Goal: Task Accomplishment & Management: Use online tool/utility

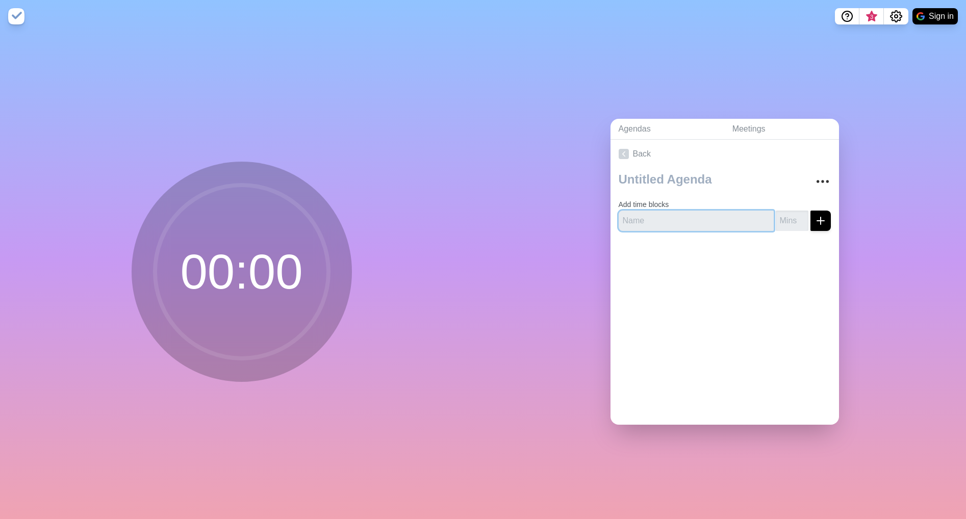
click at [639, 225] on input "text" at bounding box center [696, 221] width 155 height 20
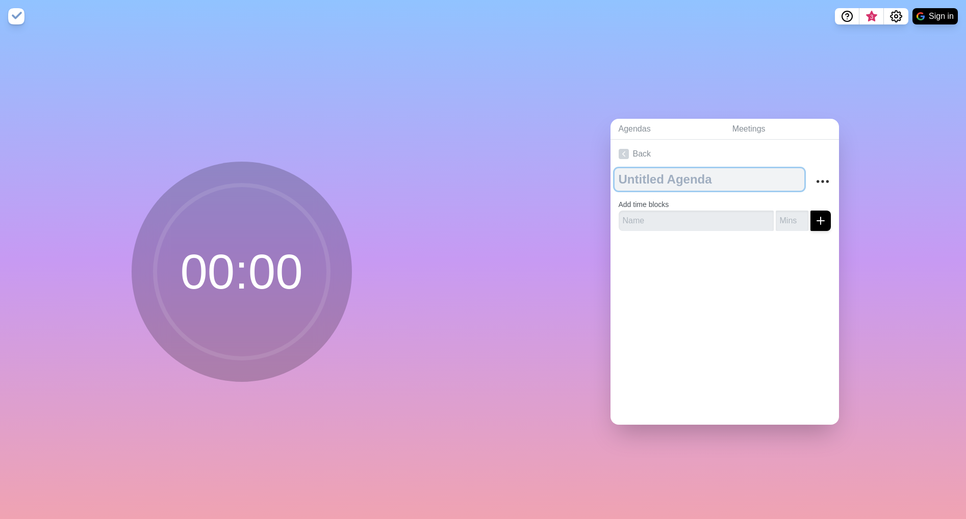
click at [677, 178] on textarea at bounding box center [710, 179] width 190 height 22
type textarea "My Timer"
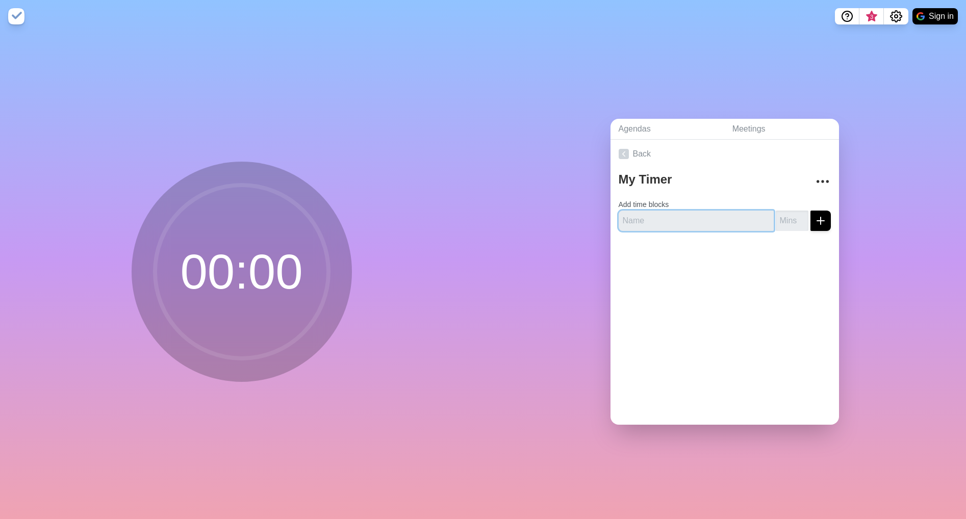
click at [660, 219] on input "text" at bounding box center [696, 221] width 155 height 20
type input "Test"
type input "1"
click at [803, 218] on input "1" at bounding box center [792, 221] width 33 height 20
click at [818, 217] on icon "submit" at bounding box center [821, 221] width 12 height 12
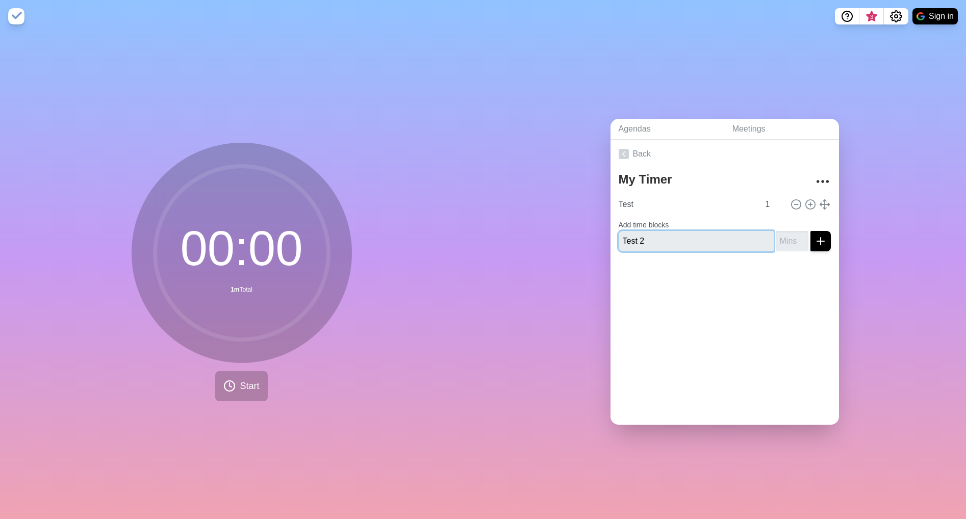
type input "Test 2"
click at [817, 239] on icon "submit" at bounding box center [821, 241] width 12 height 12
click at [805, 238] on input "1" at bounding box center [792, 241] width 33 height 20
click at [805, 238] on input "2" at bounding box center [792, 241] width 33 height 20
type input "1"
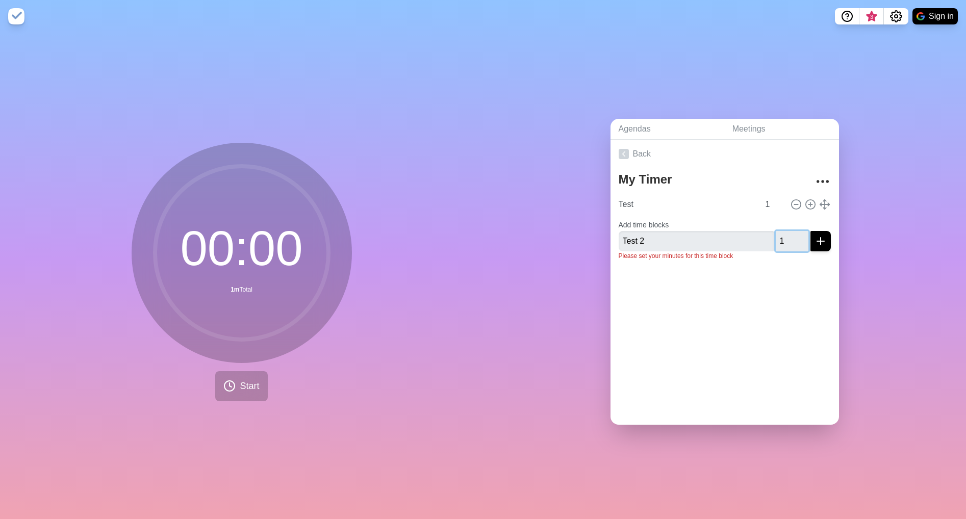
click at [803, 243] on input "1" at bounding box center [792, 241] width 33 height 20
click at [825, 243] on icon "submit" at bounding box center [821, 241] width 12 height 12
click at [811, 206] on line at bounding box center [811, 205] width 0 height 4
type input "Test"
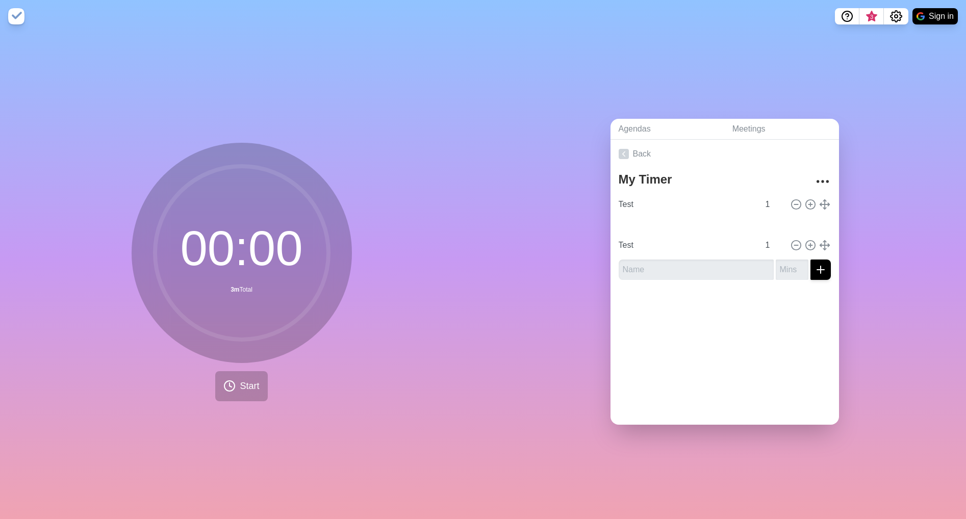
type input "Test 2"
type input "Test"
click at [795, 228] on icon at bounding box center [796, 224] width 11 height 11
type input "Test"
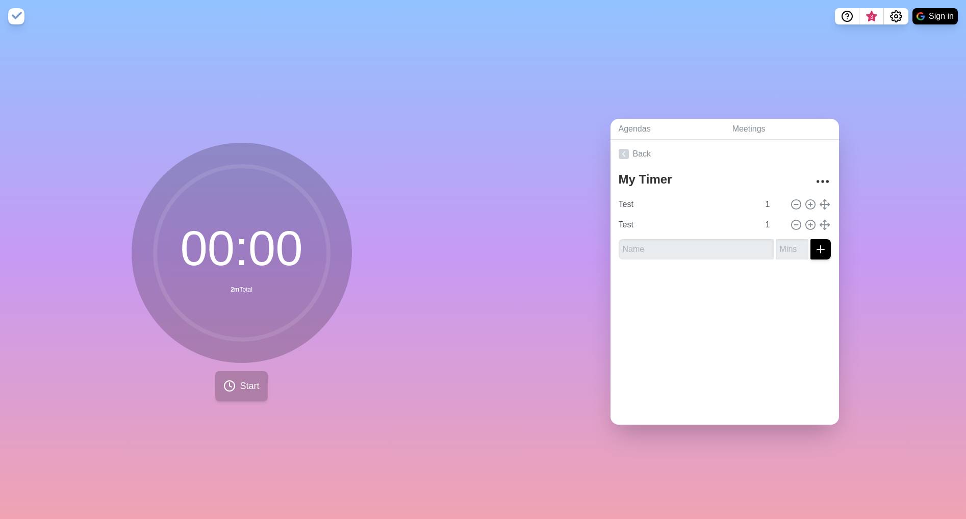
click at [250, 391] on span "Start" at bounding box center [249, 387] width 19 height 14
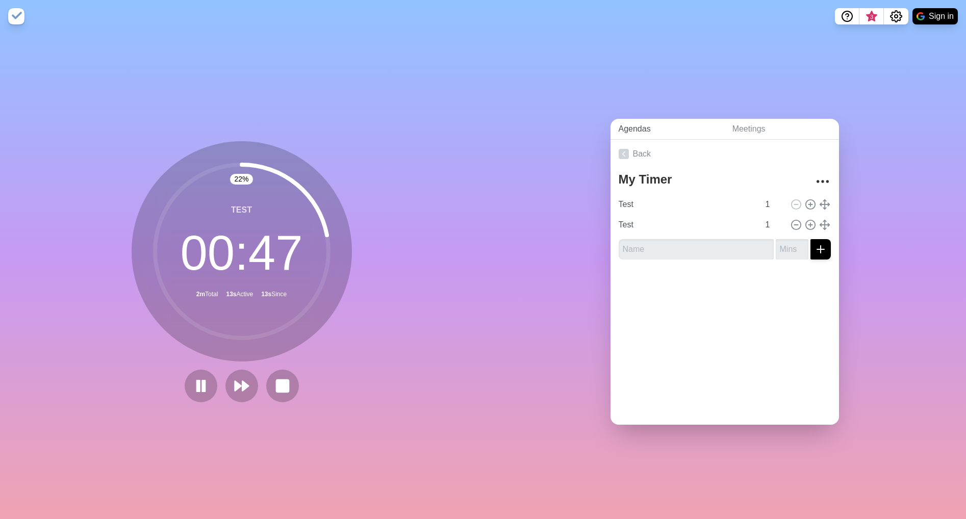
click at [647, 131] on link "Agendas" at bounding box center [668, 129] width 114 height 21
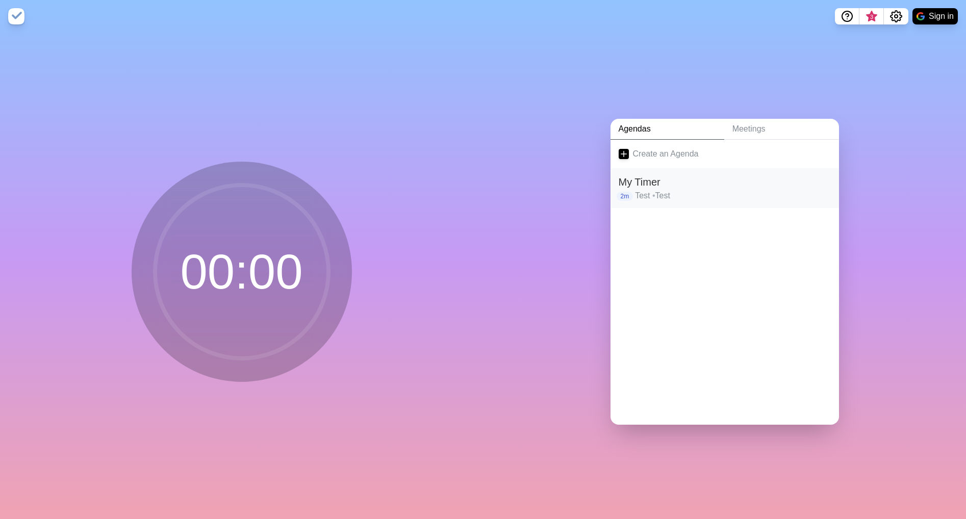
click at [647, 182] on h2 "My Timer" at bounding box center [725, 182] width 212 height 15
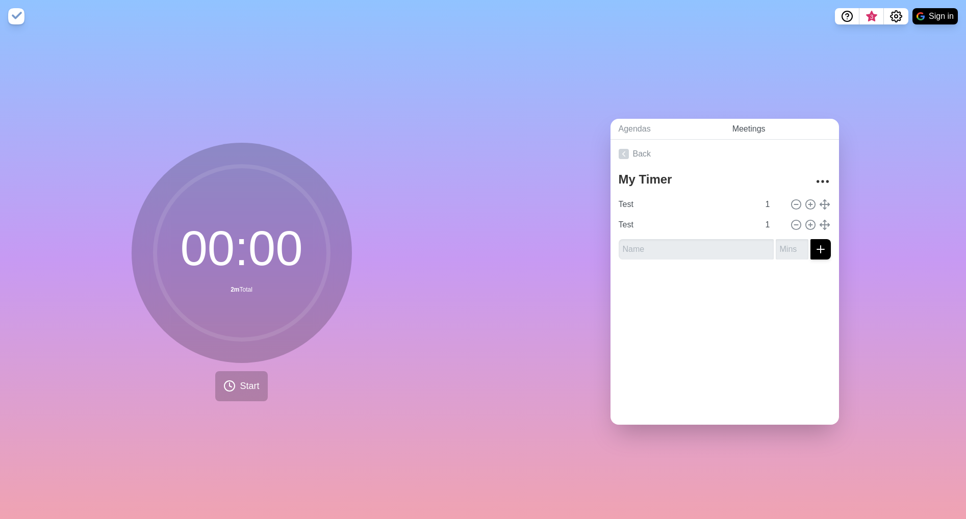
click at [738, 131] on link "Meetings" at bounding box center [782, 129] width 115 height 21
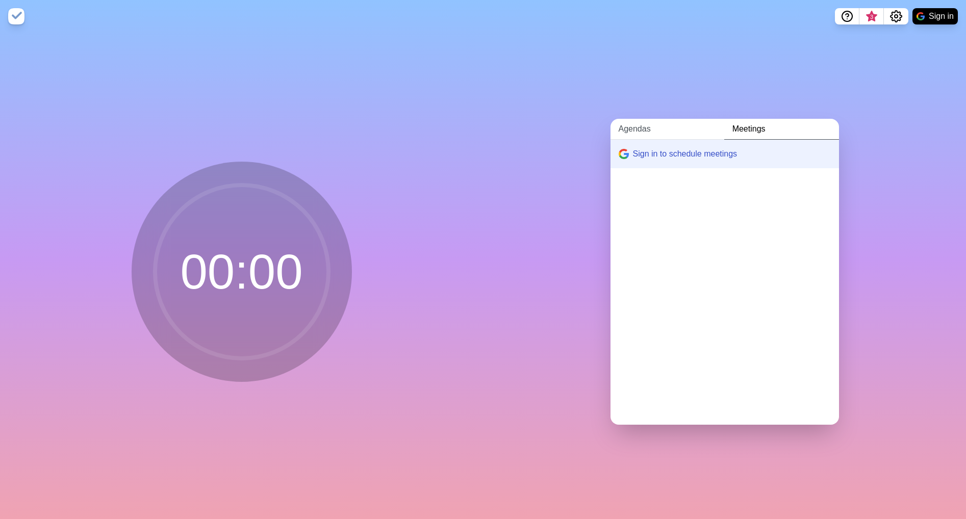
click at [652, 131] on link "Agendas" at bounding box center [668, 129] width 114 height 21
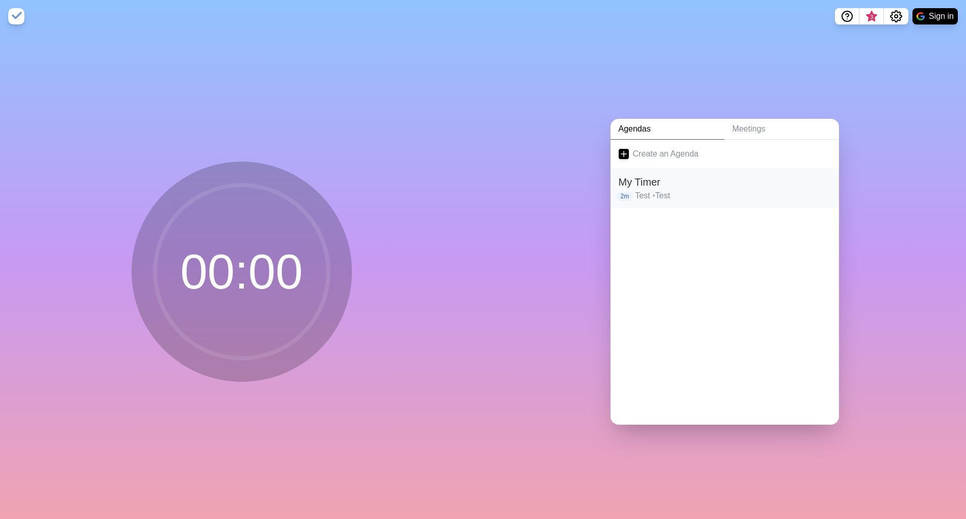
click at [651, 182] on h2 "My Timer" at bounding box center [725, 182] width 212 height 15
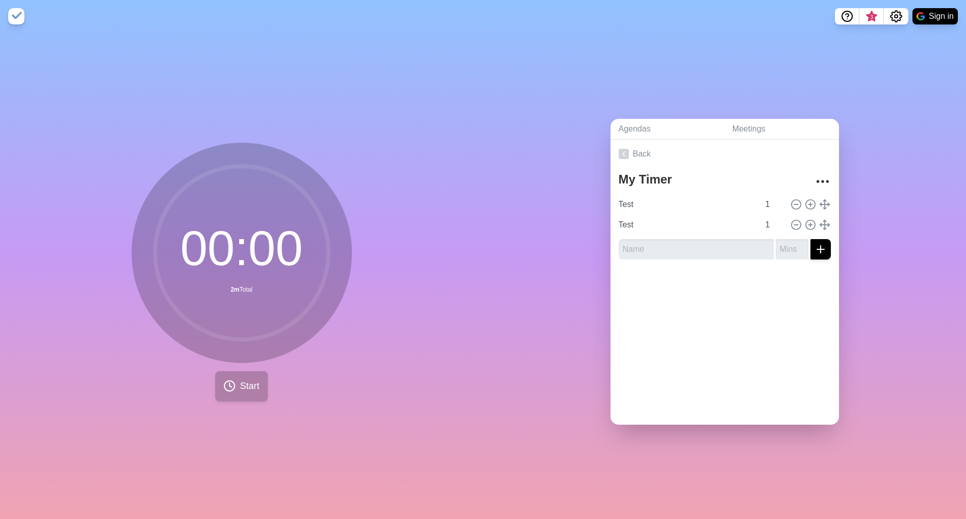
click at [241, 380] on span "Start" at bounding box center [249, 387] width 19 height 14
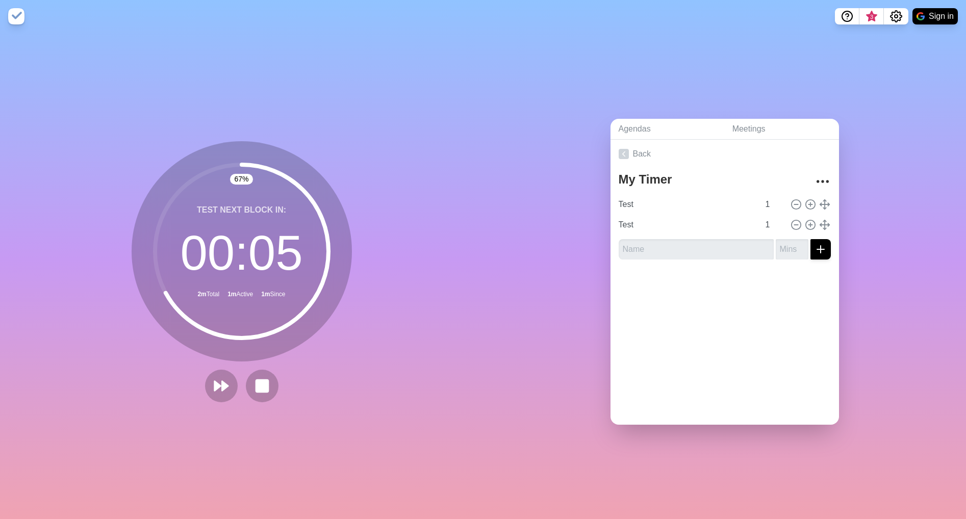
click at [534, 58] on div "Agendas Meetings Back My Timer Test 1 Test 1" at bounding box center [724, 276] width 483 height 487
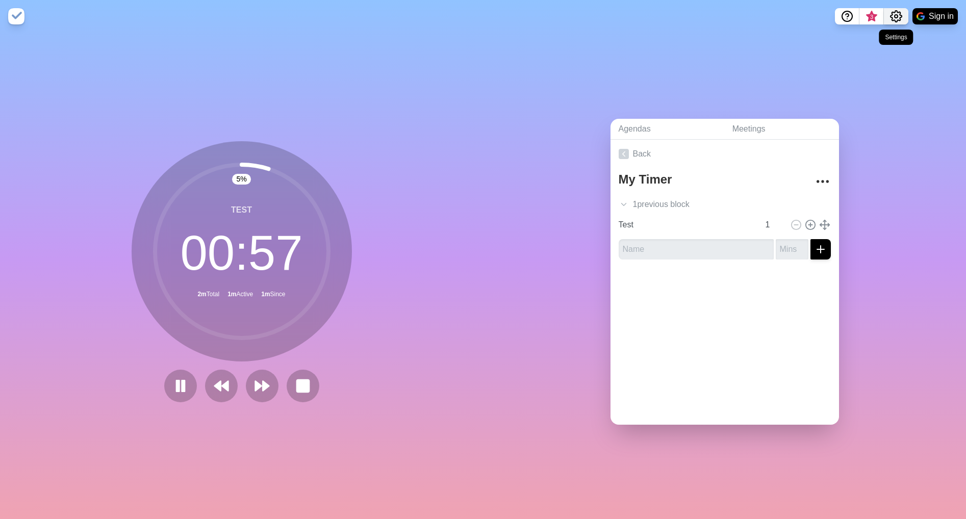
click at [897, 16] on circle "Settings" at bounding box center [896, 16] width 3 height 3
click at [871, 40] on p "Preferences" at bounding box center [863, 39] width 44 height 12
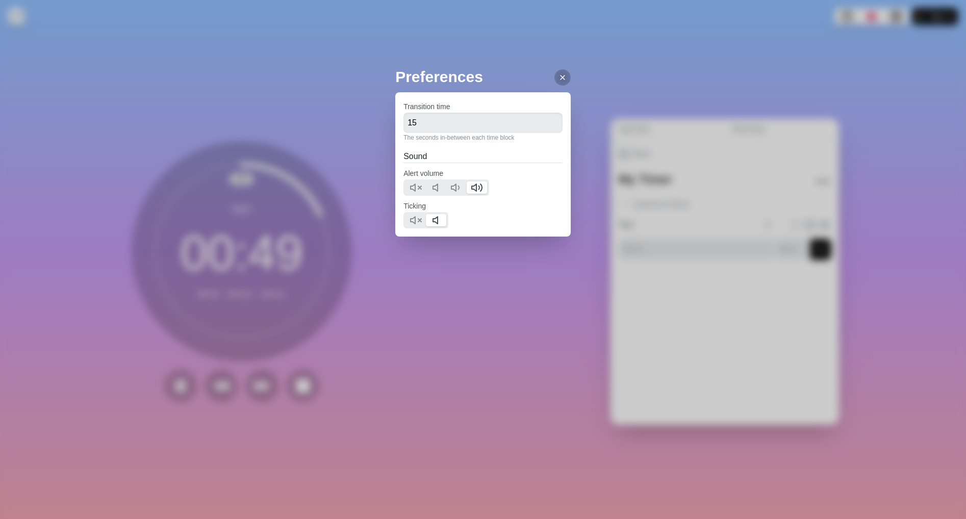
click at [634, 102] on div "Preferences Transition time 15 The seconds in-between each time block Sound Ale…" at bounding box center [483, 259] width 966 height 519
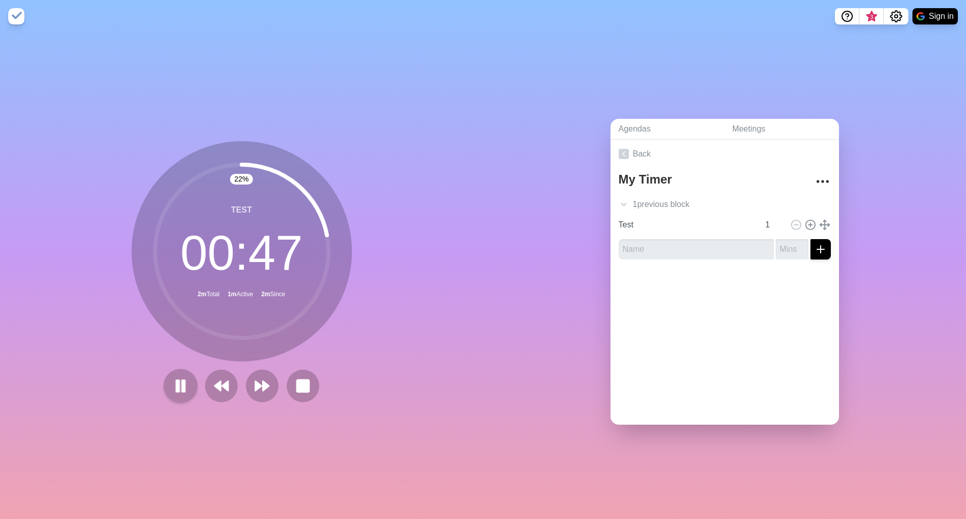
click at [186, 382] on icon at bounding box center [180, 386] width 17 height 17
click at [304, 391] on rect at bounding box center [302, 386] width 13 height 13
